Goal: Task Accomplishment & Management: Complete application form

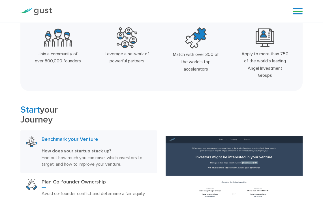
scroll to position [153, 0]
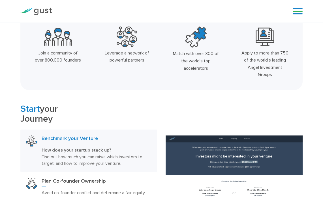
drag, startPoint x: 44, startPoint y: 60, endPoint x: 132, endPoint y: 59, distance: 87.4
click at [132, 59] on div "Join a community of over 800,000 founders Leverage a network of powerful partne…" at bounding box center [161, 53] width 276 height 59
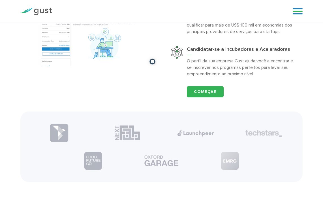
scroll to position [521, 0]
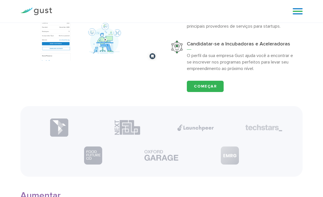
click at [262, 127] on img at bounding box center [263, 128] width 37 height 7
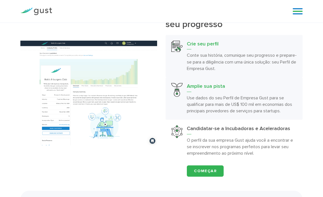
scroll to position [437, 0]
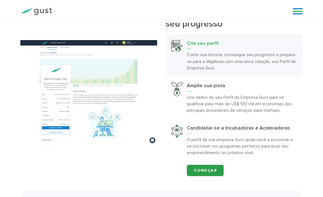
click at [213, 167] on link "Começar" at bounding box center [205, 170] width 37 height 11
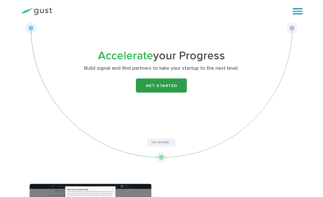
click at [168, 85] on link "Get Started" at bounding box center [161, 86] width 51 height 14
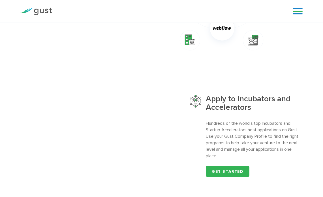
scroll to position [420, 0]
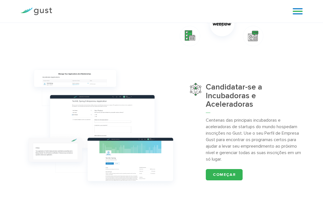
click at [291, 177] on div "Começar" at bounding box center [254, 174] width 97 height 11
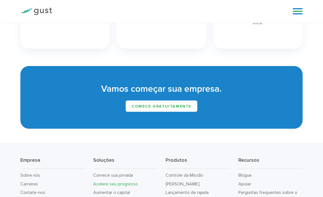
scroll to position [765, 0]
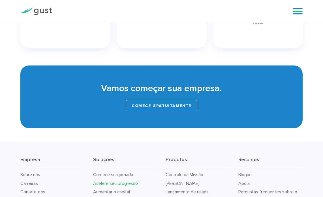
click at [152, 108] on font "Comece gratuitamente" at bounding box center [161, 105] width 60 height 5
